Goal: Understand process/instructions: Learn how to perform a task or action

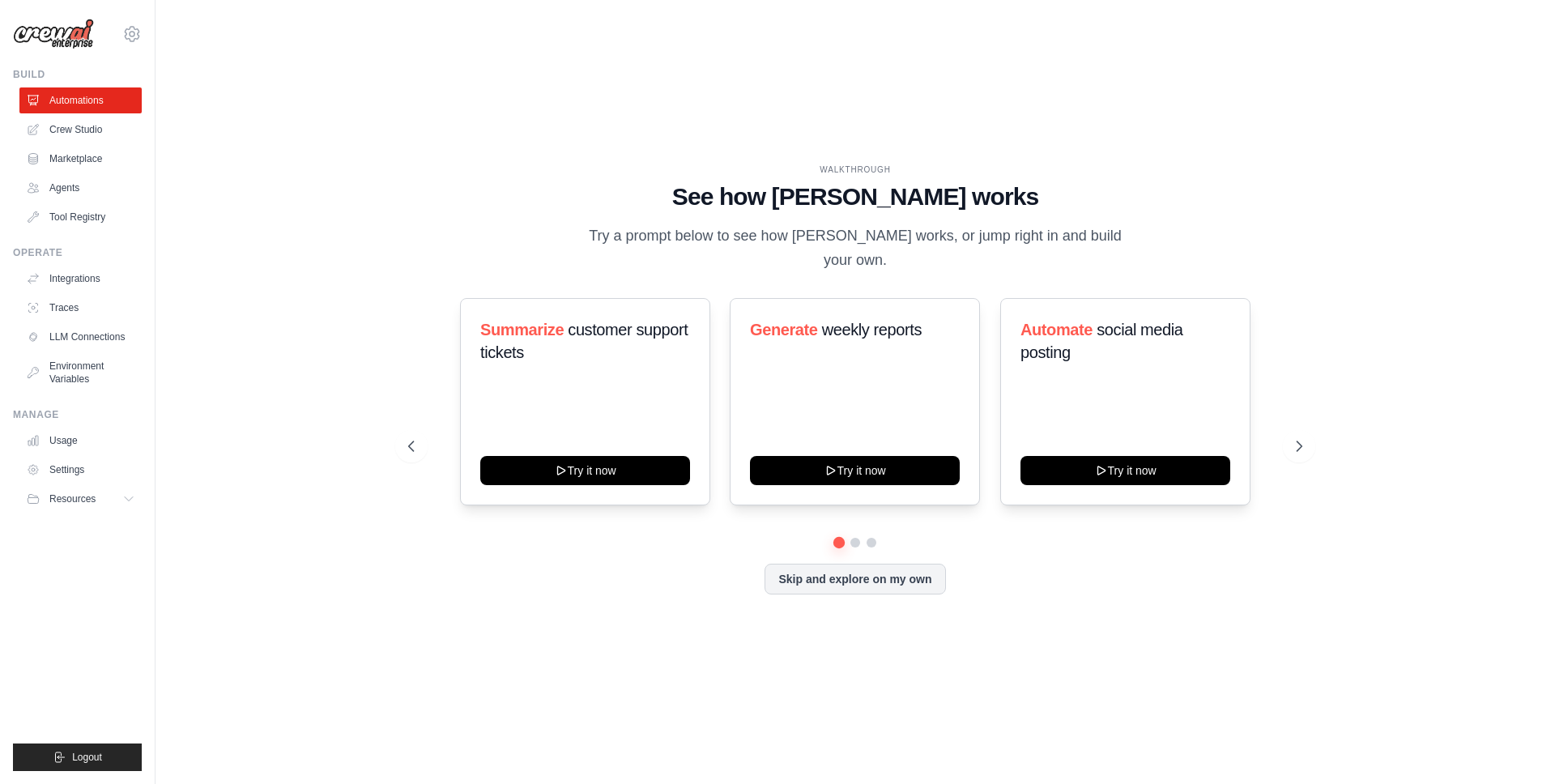
drag, startPoint x: 638, startPoint y: 247, endPoint x: 831, endPoint y: 252, distance: 193.1
click at [831, 252] on p "Try a prompt below to see how [PERSON_NAME] works, or jump right in and build y…" at bounding box center [855, 248] width 544 height 48
click at [856, 246] on p "Try a prompt below to see how [PERSON_NAME] works, or jump right in and build y…" at bounding box center [855, 248] width 544 height 48
click at [1047, 245] on p "Try a prompt below to see how [PERSON_NAME] works, or jump right in and build y…" at bounding box center [855, 248] width 544 height 48
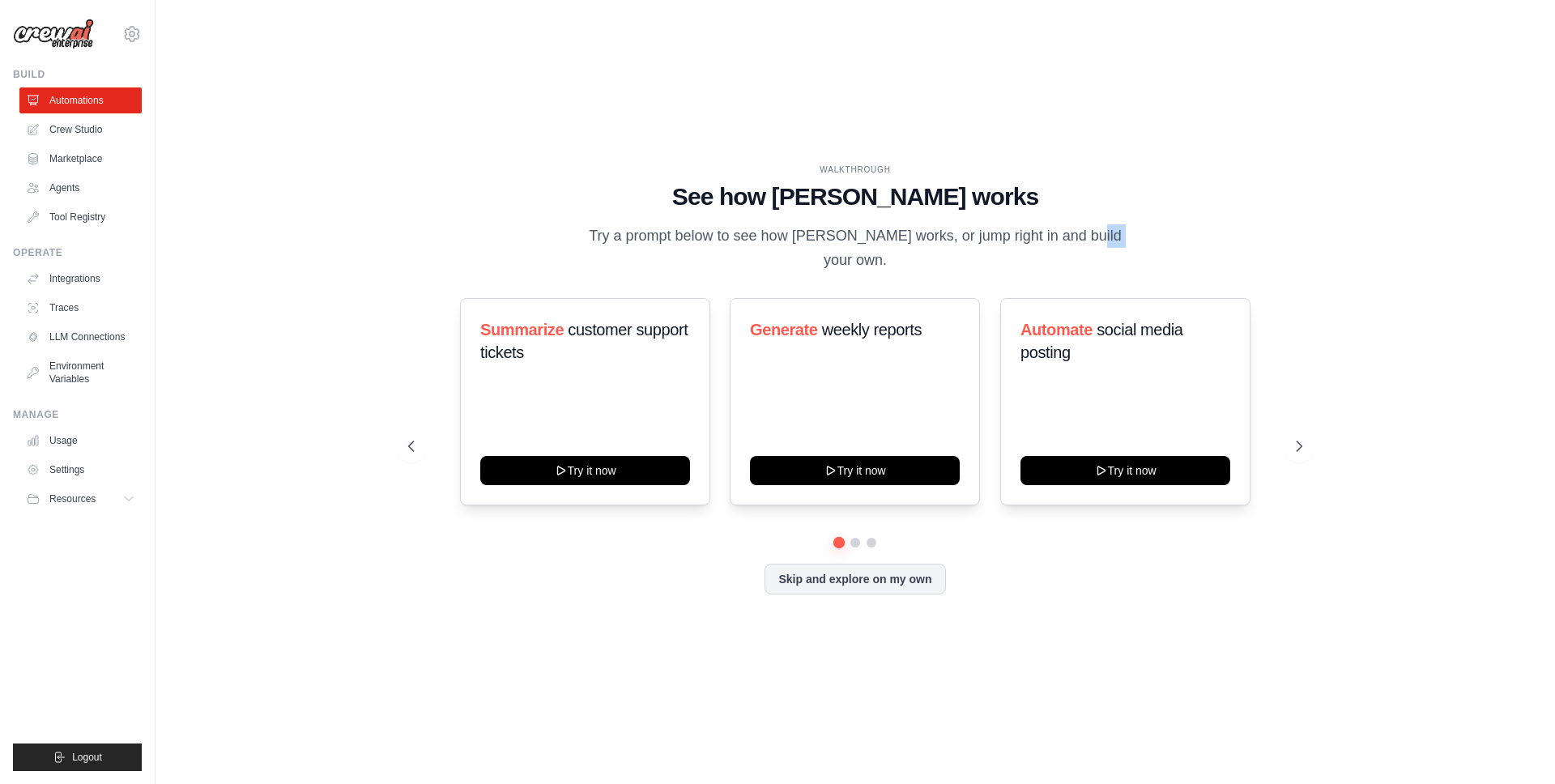
drag, startPoint x: 1047, startPoint y: 245, endPoint x: 1084, endPoint y: 247, distance: 37.1
click at [1048, 245] on p "Try a prompt below to see how [PERSON_NAME] works, or jump right in and build y…" at bounding box center [855, 248] width 544 height 48
click at [1137, 246] on div "WALKTHROUGH See how [PERSON_NAME] works Try a prompt below to see how [PERSON_N…" at bounding box center [855, 217] width 895 height 109
click at [1283, 75] on div "WALKTHROUGH See how [PERSON_NAME] works Try a prompt below to see how [PERSON_N…" at bounding box center [855, 392] width 1348 height 751
click at [303, 114] on div "WALKTHROUGH See how [PERSON_NAME] works Try a prompt below to see how [PERSON_N…" at bounding box center [855, 392] width 1348 height 751
